Goal: Task Accomplishment & Management: Complete application form

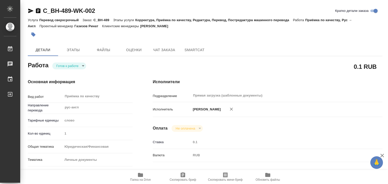
type textarea "x"
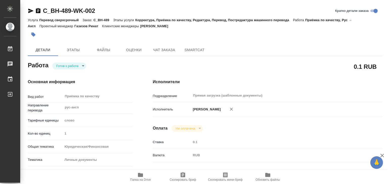
type textarea "x"
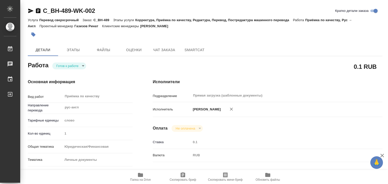
type textarea "x"
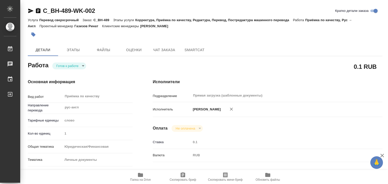
type textarea "x"
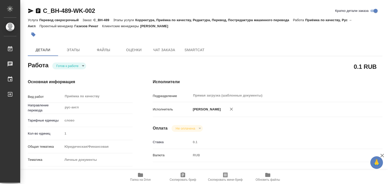
type textarea "x"
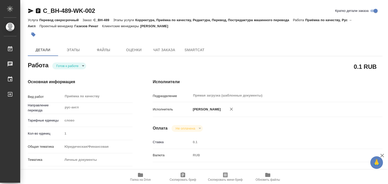
type textarea "x"
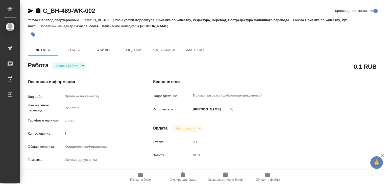
type textarea "x"
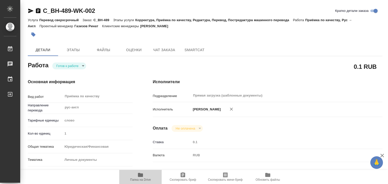
click at [136, 178] on span "Папка на Drive" at bounding box center [140, 177] width 36 height 10
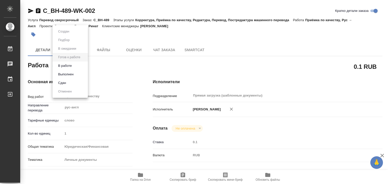
click at [69, 67] on body "🙏 .cls-1 fill:#fff; AWATERA Alilekova [PERSON_NAME] Работы 0 Чаты График Выйти …" at bounding box center [194, 92] width 388 height 184
click at [71, 67] on button "В работе" at bounding box center [65, 66] width 17 height 6
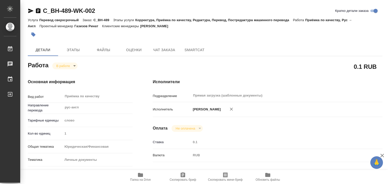
type textarea "x"
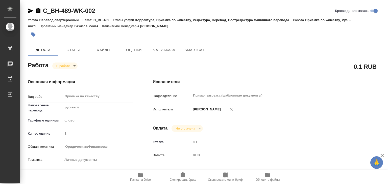
type textarea "x"
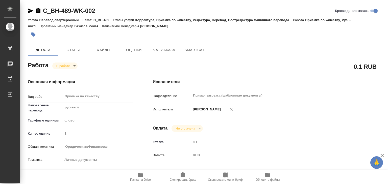
type textarea "x"
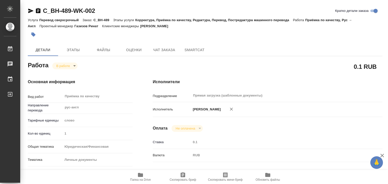
type textarea "x"
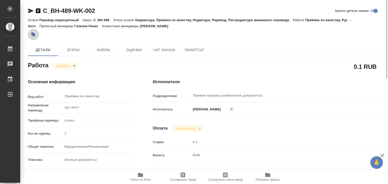
click at [31, 35] on icon "button" at bounding box center [33, 34] width 5 height 5
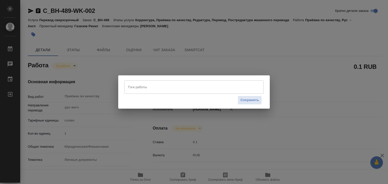
click at [159, 91] on input "Тэги работы" at bounding box center [189, 87] width 125 height 9
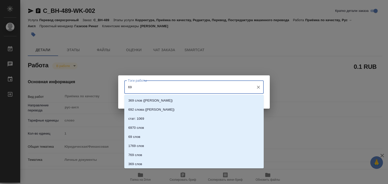
type input "695"
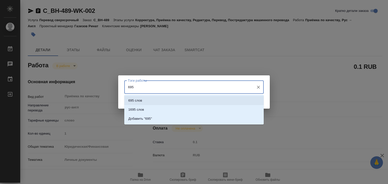
click at [155, 103] on li "695 слов" at bounding box center [193, 100] width 139 height 9
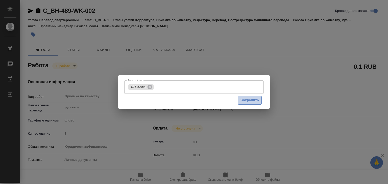
click at [248, 99] on span "Сохранить" at bounding box center [249, 100] width 18 height 6
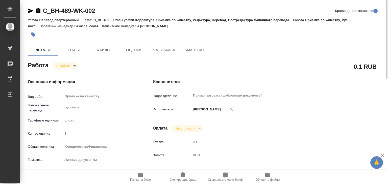
type input "inProgress"
type textarea "Приёмка по качеству"
type textarea "x"
type input "рус-англ"
type input "5a8b1489cc6b4906c91bfd90"
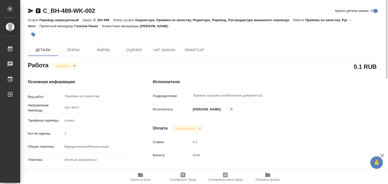
type input "1"
type input "yr-fn"
type input "5a8b8b956a9677013d343cfe"
checkbox input "true"
type input "[DATE] 12:00"
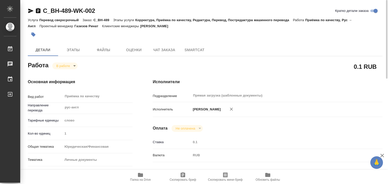
type input "[DATE] 13:18"
type input "[DATE] 13:00"
type input "Прямая загрузка (шаблонные документы)"
type input "notPayed"
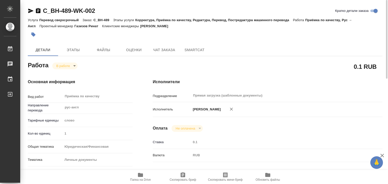
type input "0.1"
type input "RUB"
type input "[PERSON_NAME]"
type textarea "x"
type textarea "/Clients/ООО "Берлин-Хеми-А.Менарини"/Orders/C_BH-489/Corrected/C_BH-489-WK-002"
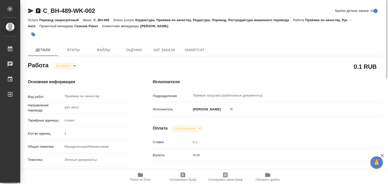
type textarea "x"
type input "C_BH-489"
type input "Перевод сверхсрочный"
type input "Корректура, Приёмка по качеству, Редактура, Перевод, Постредактура машинного пе…"
type input "[PERSON_NAME]"
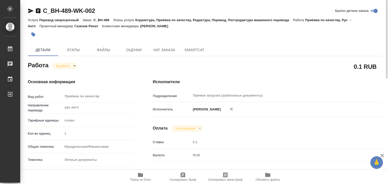
type input "/Clients/ООО "Берлин-Хеми-А.Менарини"/Orders/C_BH-489"
type textarea "x"
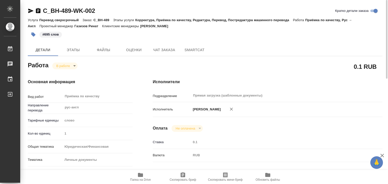
type textarea "x"
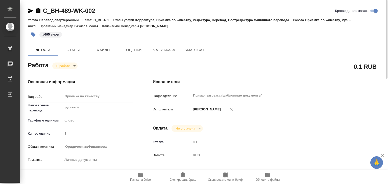
type textarea "x"
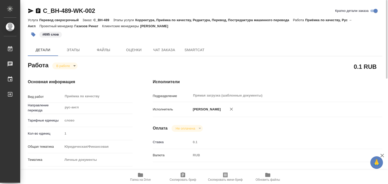
type textarea "x"
drag, startPoint x: 43, startPoint y: 6, endPoint x: 71, endPoint y: 8, distance: 28.8
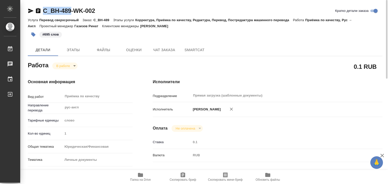
copy link "C_BH-489"
click at [68, 65] on body "🙏 .cls-1 fill:#fff; AWATERA Alilekova [PERSON_NAME] Работы 0 Чаты График Выйти …" at bounding box center [194, 92] width 388 height 184
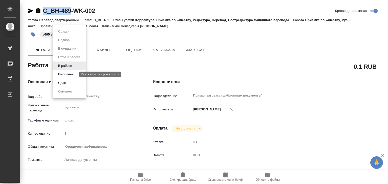
click at [71, 73] on button "Выполнен" at bounding box center [66, 75] width 18 height 6
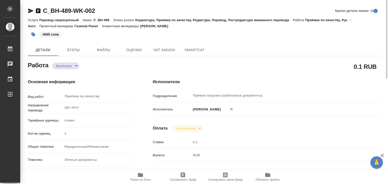
type textarea "x"
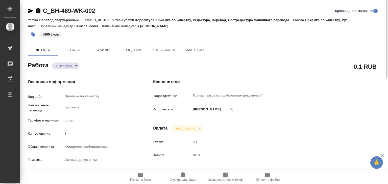
type textarea "x"
